Goal: Information Seeking & Learning: Learn about a topic

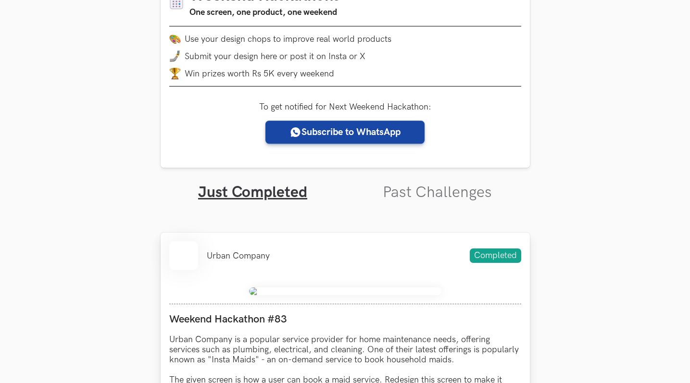
scroll to position [172, 0]
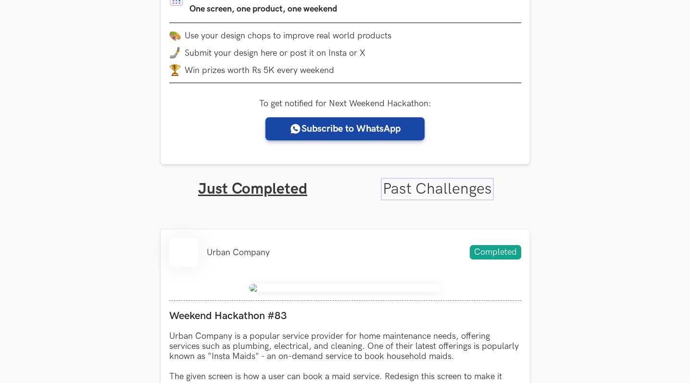
click at [425, 192] on link "Past Challenges" at bounding box center [437, 189] width 109 height 19
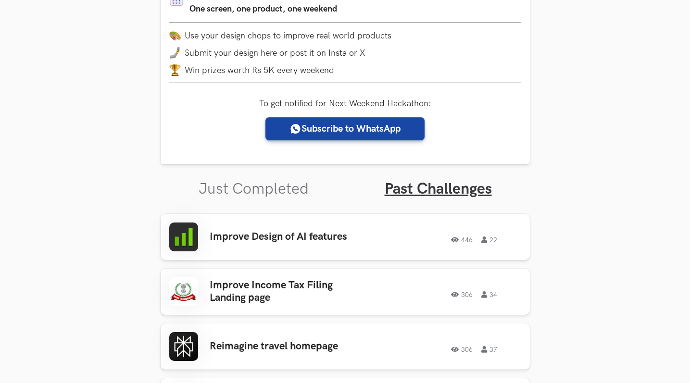
click at [308, 182] on ul "Just Completed Past Challenges" at bounding box center [345, 181] width 369 height 34
click at [275, 193] on link "Just Completed" at bounding box center [254, 189] width 110 height 19
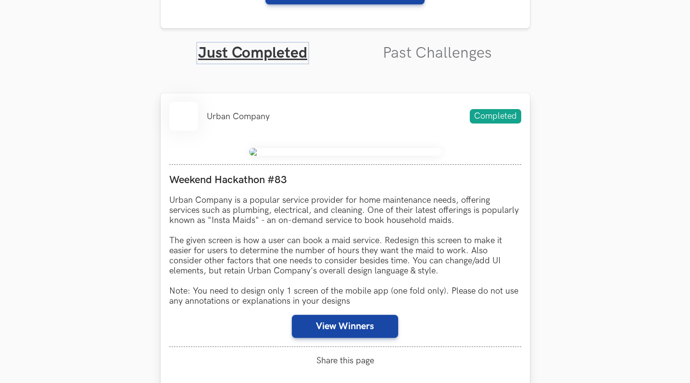
scroll to position [357, 0]
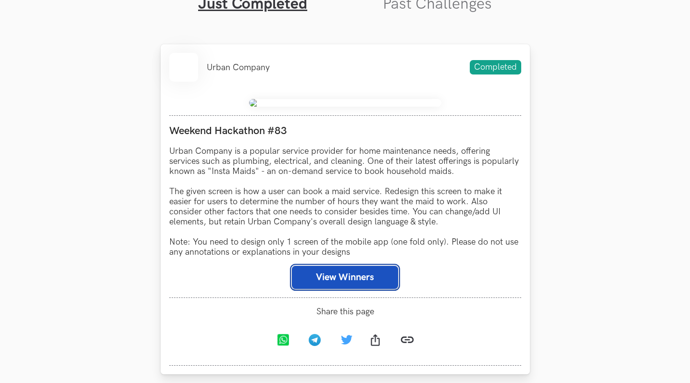
click at [361, 284] on button "View Winners" at bounding box center [345, 277] width 106 height 23
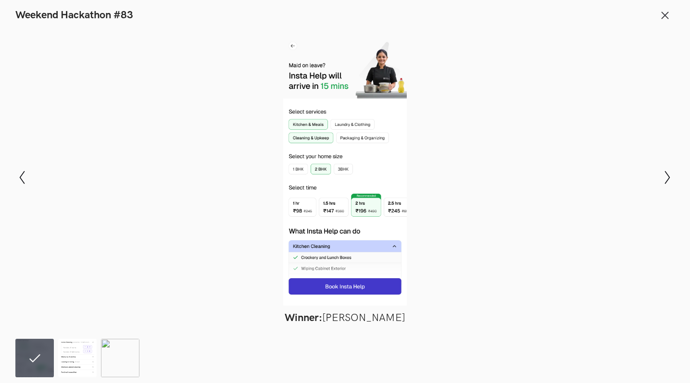
scroll to position [377, 0]
click at [663, 184] on button "Show next slide" at bounding box center [668, 178] width 14 height 28
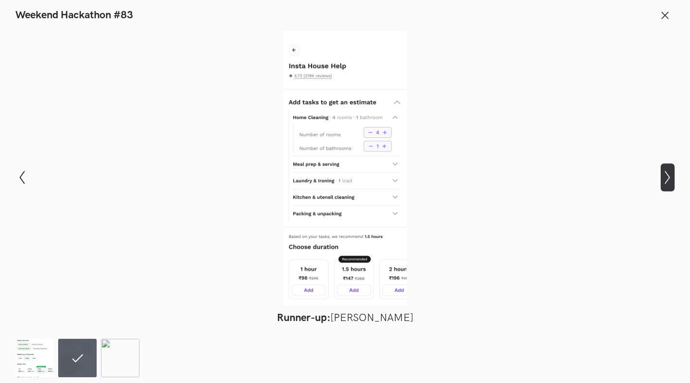
click at [663, 184] on button "Show next slide" at bounding box center [668, 178] width 14 height 28
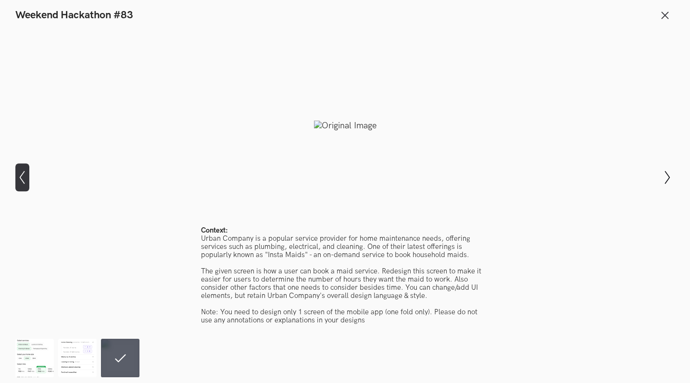
click at [22, 180] on icon at bounding box center [22, 177] width 5 height 13
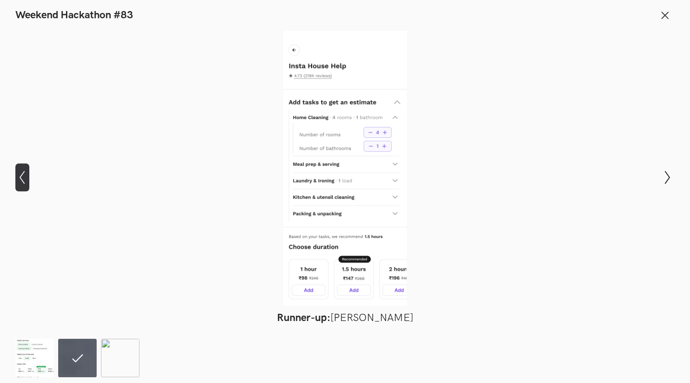
click at [22, 180] on icon at bounding box center [22, 177] width 5 height 13
click at [21, 181] on icon "Show previous slide" at bounding box center [22, 178] width 14 height 14
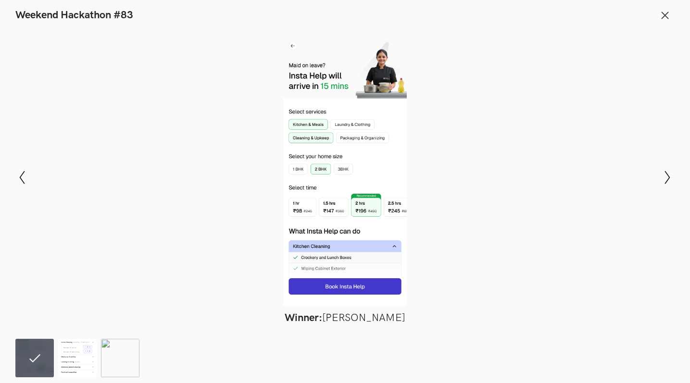
click at [357, 315] on figcaption "Winner: Nirmalkumar Rohit" at bounding box center [345, 318] width 121 height 13
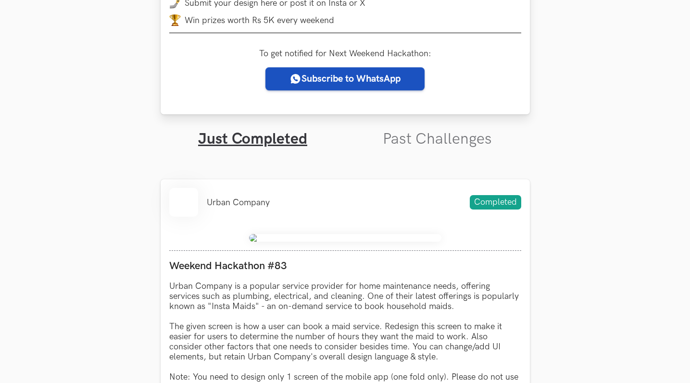
scroll to position [303, 0]
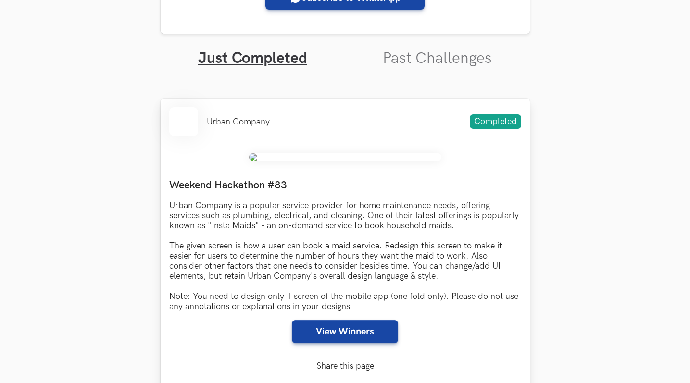
click at [281, 126] on div "Urban Company Completed" at bounding box center [345, 121] width 352 height 29
click at [190, 119] on li at bounding box center [183, 121] width 29 height 29
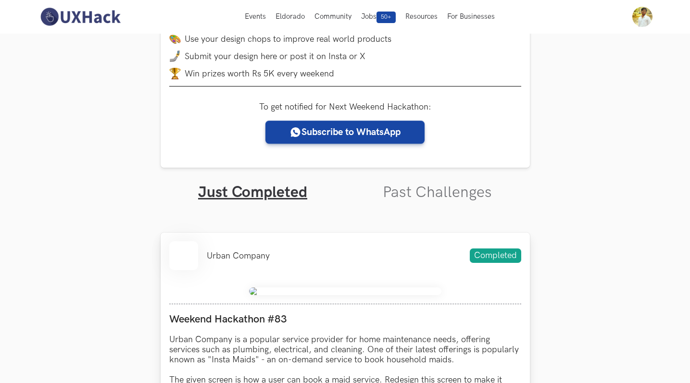
scroll to position [0, 0]
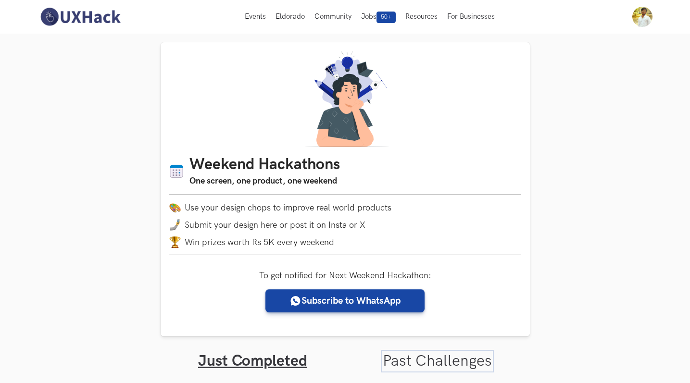
click at [428, 357] on link "Past Challenges" at bounding box center [437, 361] width 109 height 19
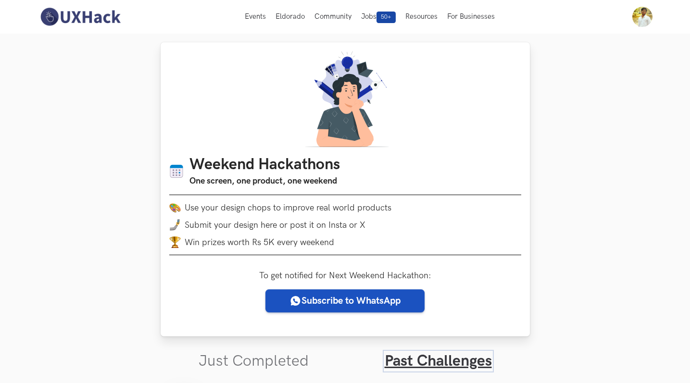
scroll to position [211, 0]
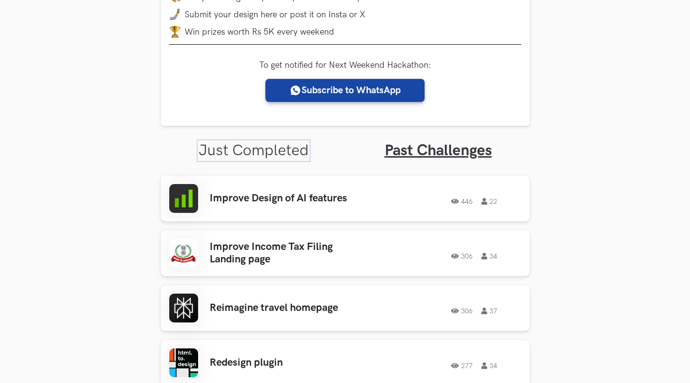
click at [256, 154] on link "Just Completed" at bounding box center [254, 150] width 110 height 19
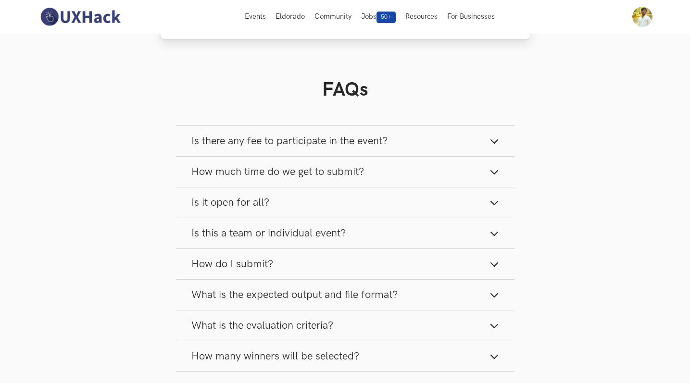
scroll to position [390, 0]
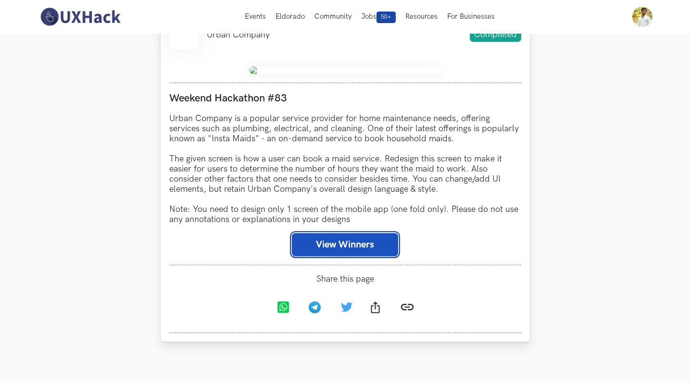
click at [341, 241] on button "View Winners" at bounding box center [345, 244] width 106 height 23
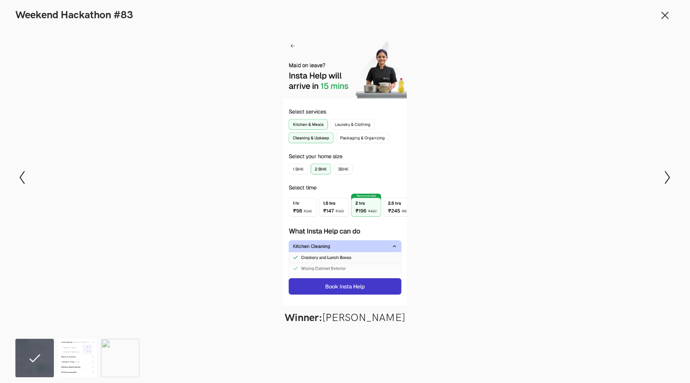
click at [82, 361] on img at bounding box center [77, 358] width 38 height 38
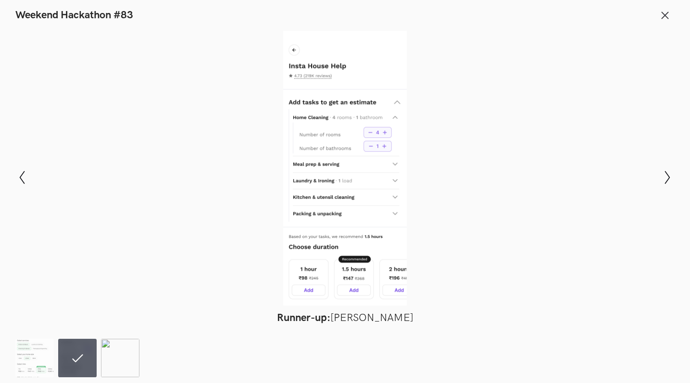
click at [127, 359] on img at bounding box center [120, 358] width 38 height 38
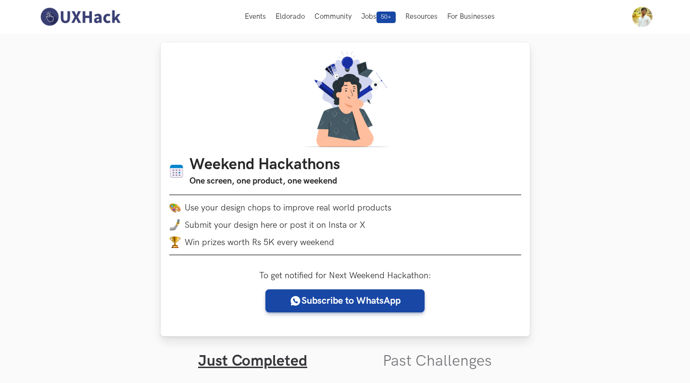
scroll to position [97, 0]
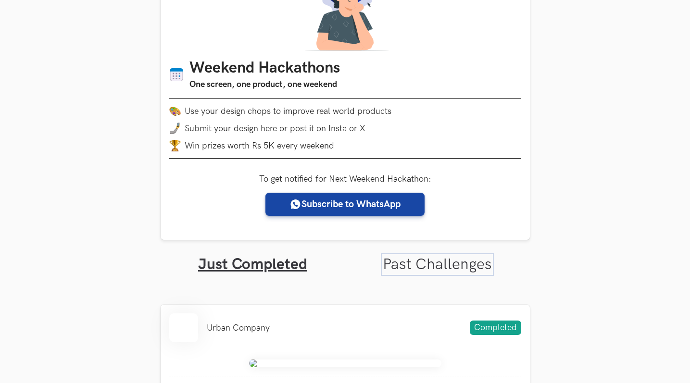
click at [407, 263] on link "Past Challenges" at bounding box center [437, 264] width 109 height 19
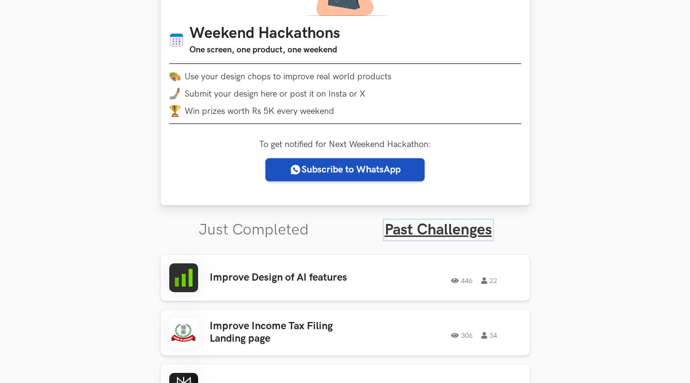
scroll to position [201, 0]
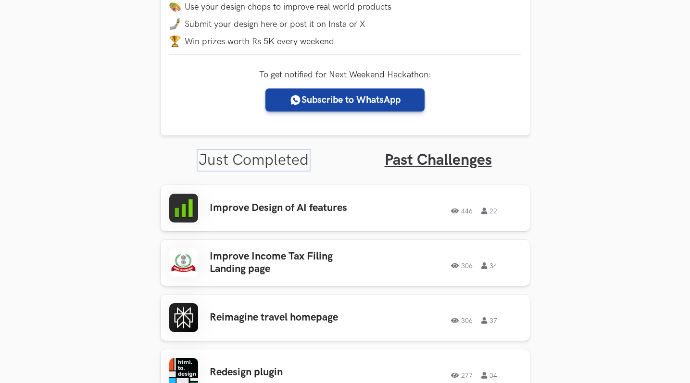
click at [233, 166] on link "Just Completed" at bounding box center [254, 160] width 110 height 19
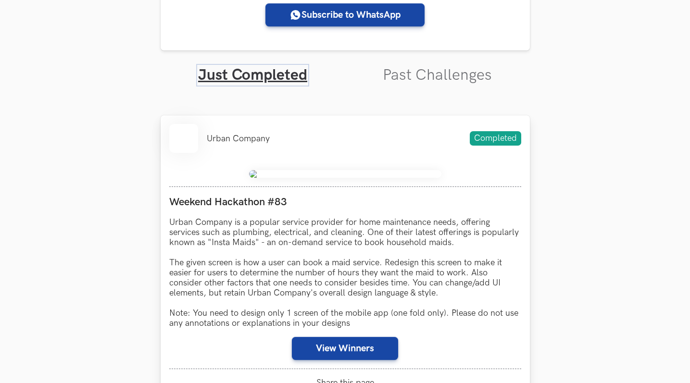
scroll to position [416, 0]
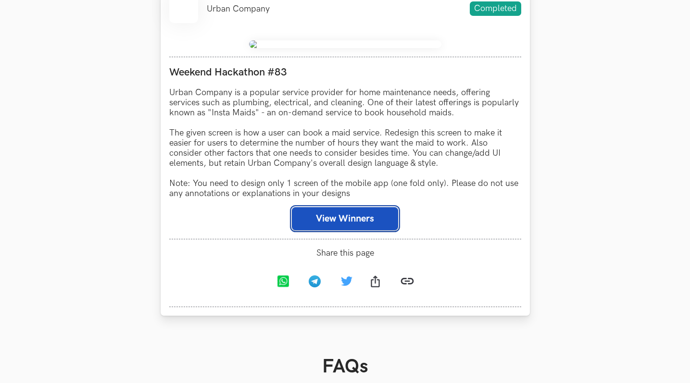
click at [353, 214] on button "View Winners" at bounding box center [345, 218] width 106 height 23
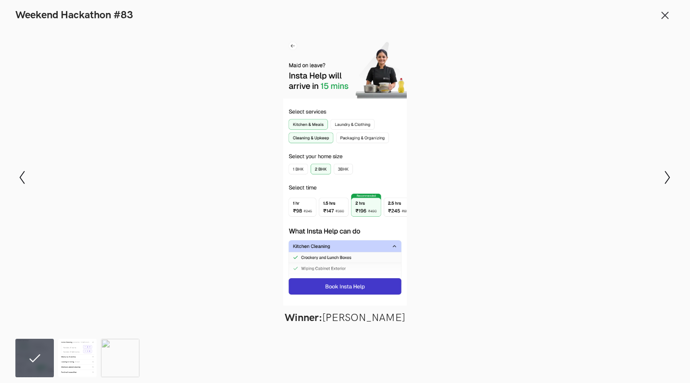
click at [73, 356] on img at bounding box center [77, 358] width 38 height 38
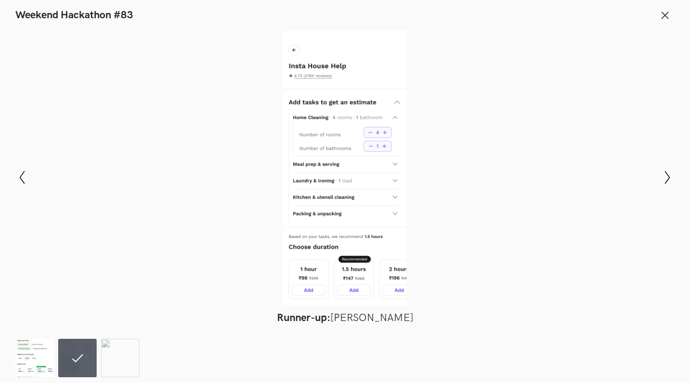
click at [49, 357] on img at bounding box center [34, 358] width 38 height 38
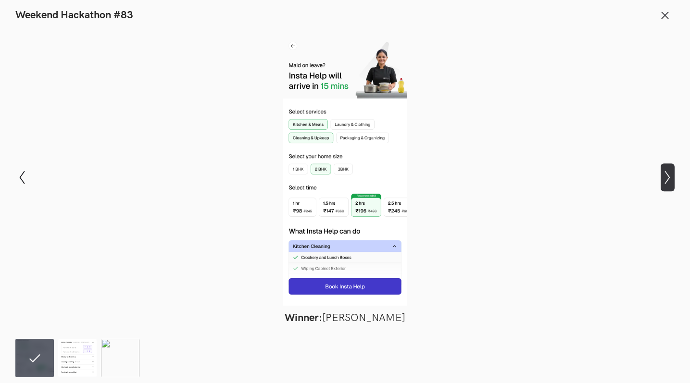
click at [665, 177] on icon "Show next slide" at bounding box center [668, 178] width 14 height 14
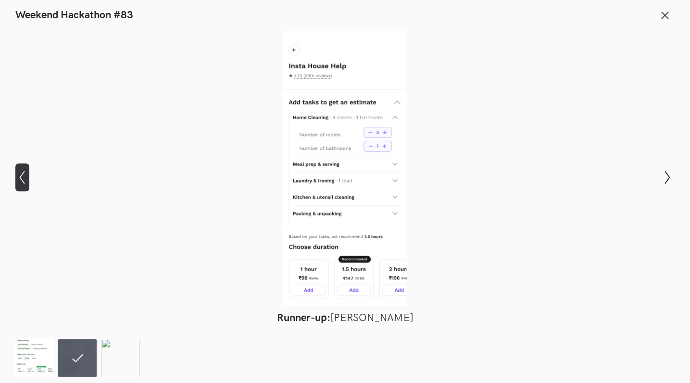
click at [27, 178] on icon "Show previous slide" at bounding box center [22, 178] width 14 height 14
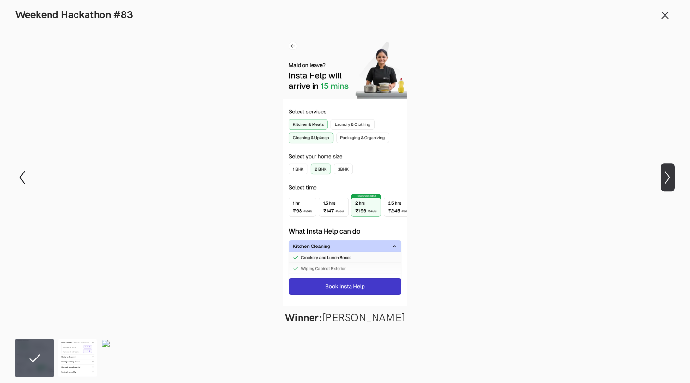
click at [663, 175] on icon "Show next slide" at bounding box center [668, 178] width 14 height 14
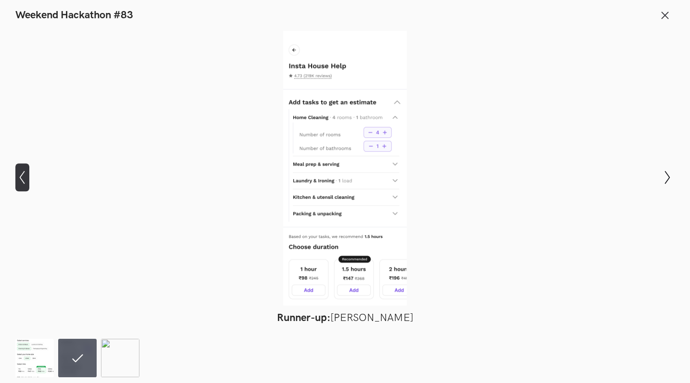
click at [23, 181] on icon "Show previous slide" at bounding box center [22, 178] width 14 height 14
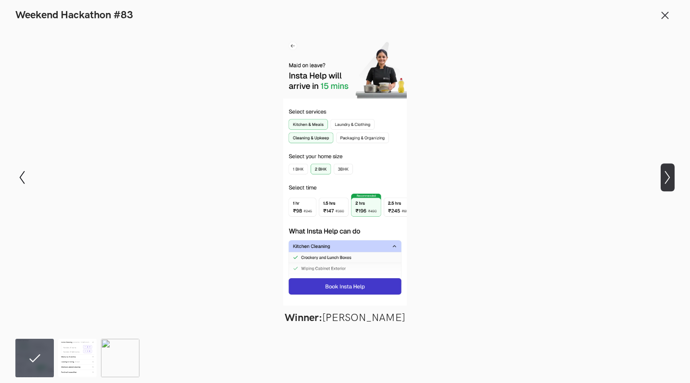
click at [663, 185] on button "Show next slide" at bounding box center [668, 178] width 14 height 28
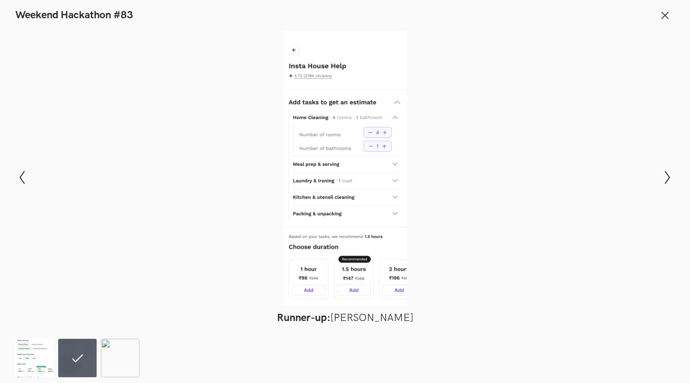
scroll to position [891, 0]
click at [113, 349] on img at bounding box center [120, 358] width 38 height 38
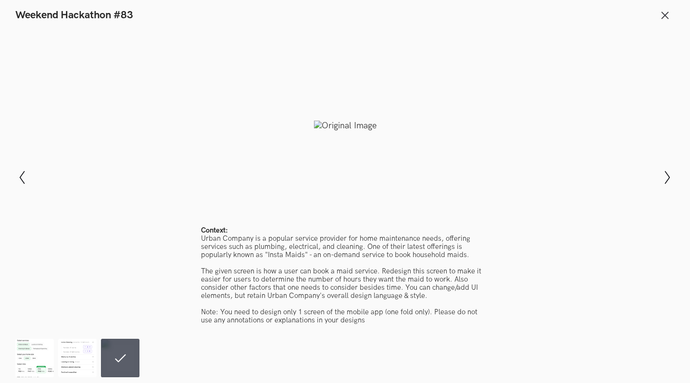
click at [356, 146] on div at bounding box center [345, 126] width 620 height 190
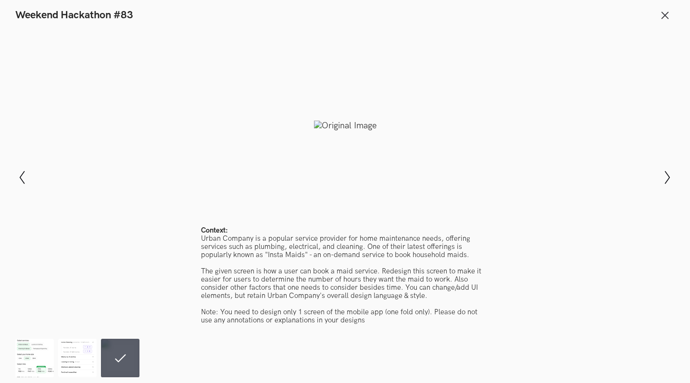
scroll to position [497, 0]
